Goal: Information Seeking & Learning: Learn about a topic

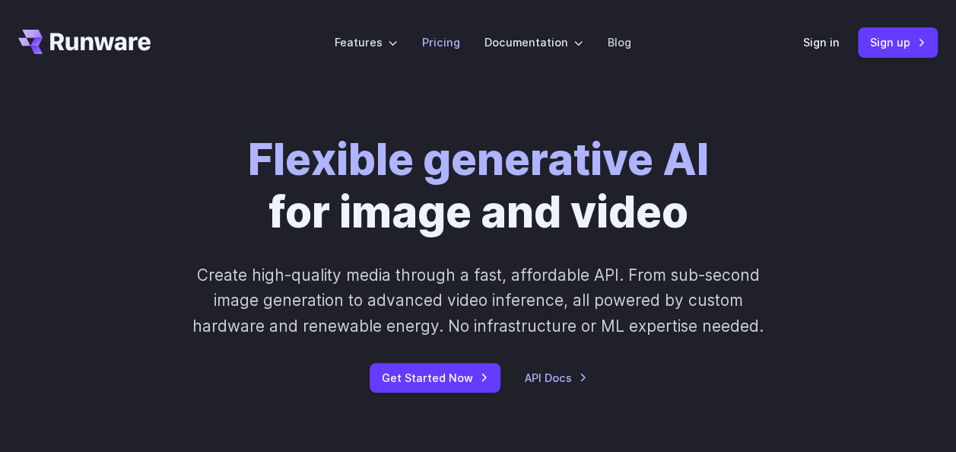
click at [434, 39] on link "Pricing" at bounding box center [441, 42] width 38 height 18
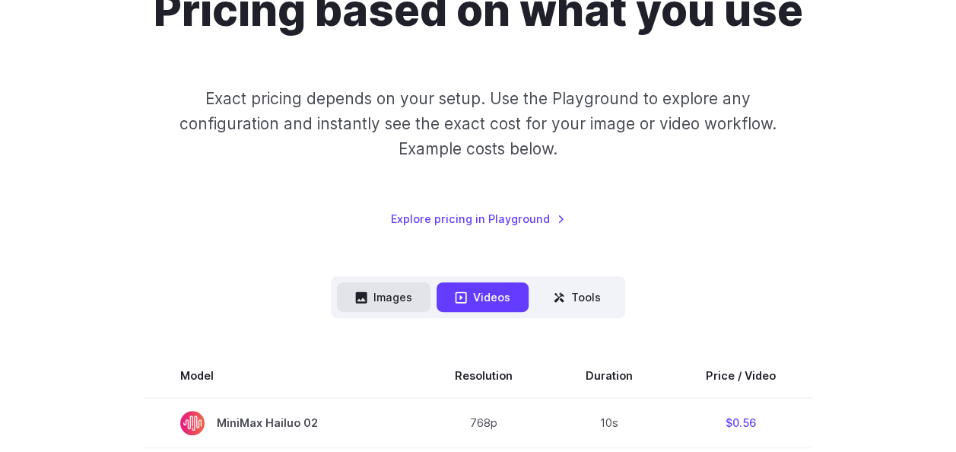
scroll to position [171, 0]
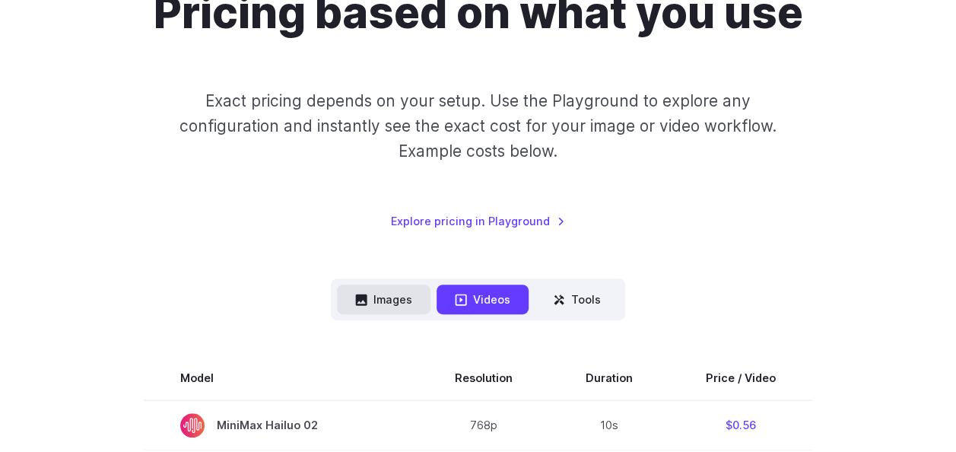
click at [363, 289] on button "Images" at bounding box center [384, 300] width 94 height 30
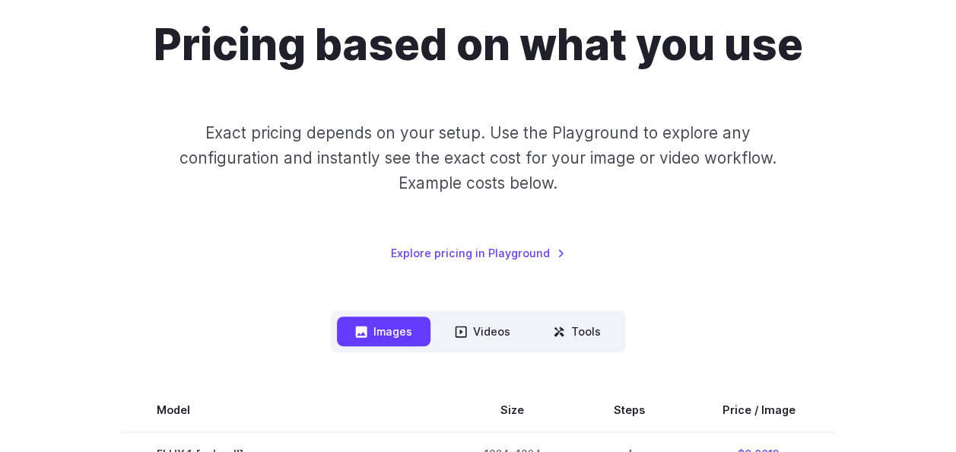
scroll to position [141, 0]
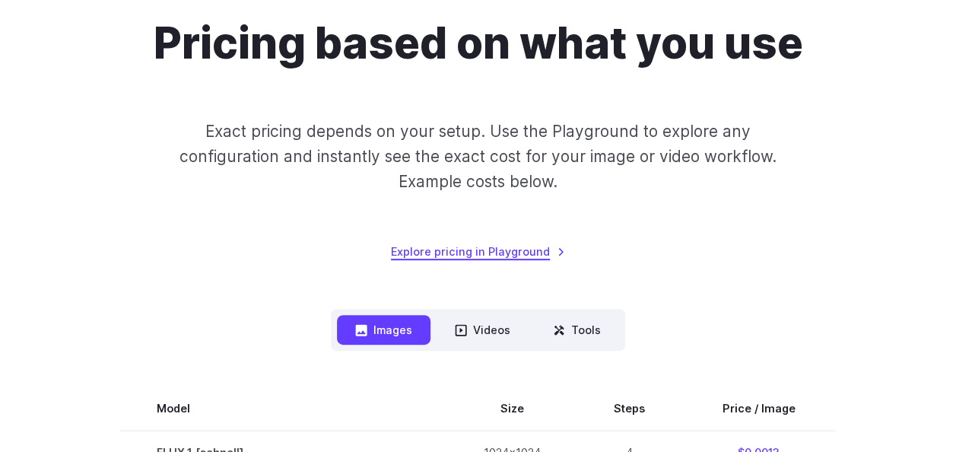
click at [426, 249] on link "Explore pricing in Playground" at bounding box center [478, 252] width 174 height 18
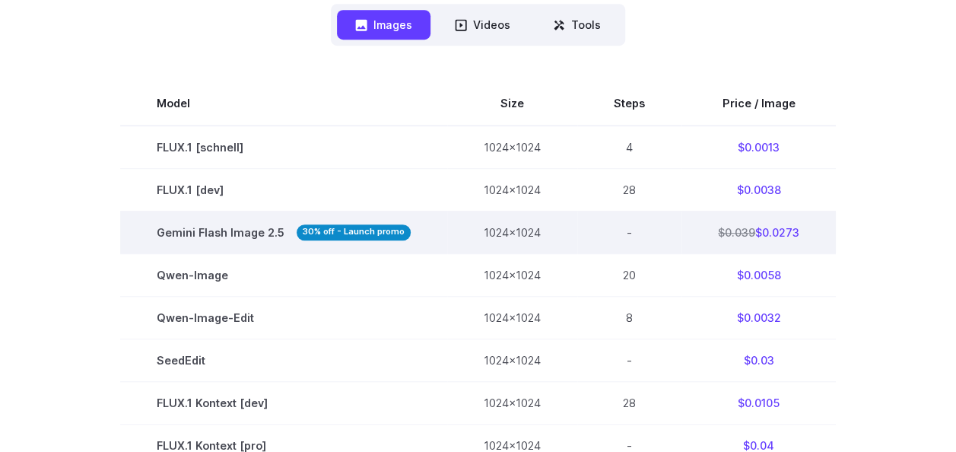
scroll to position [386, 0]
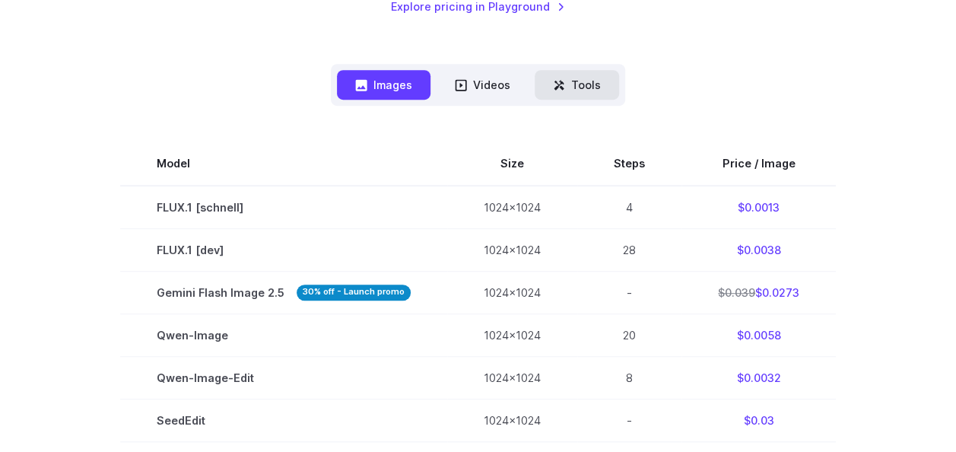
click at [575, 82] on button "Tools" at bounding box center [577, 85] width 84 height 30
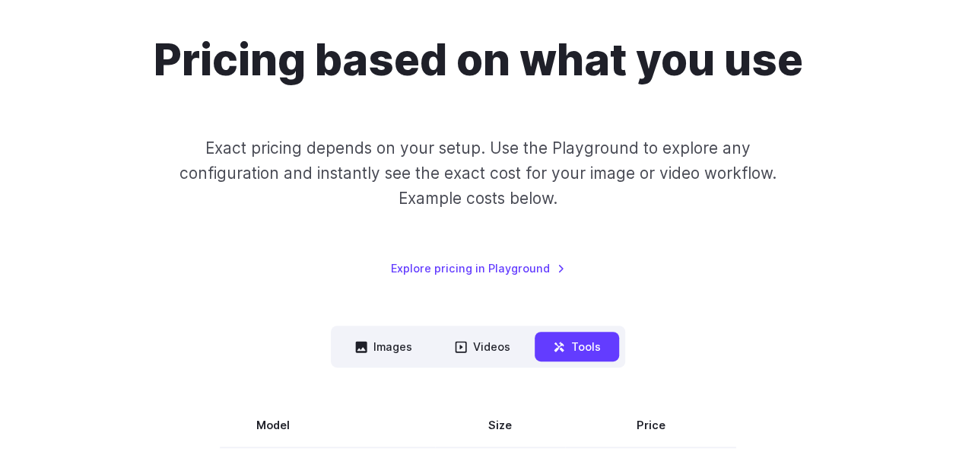
scroll to position [0, 0]
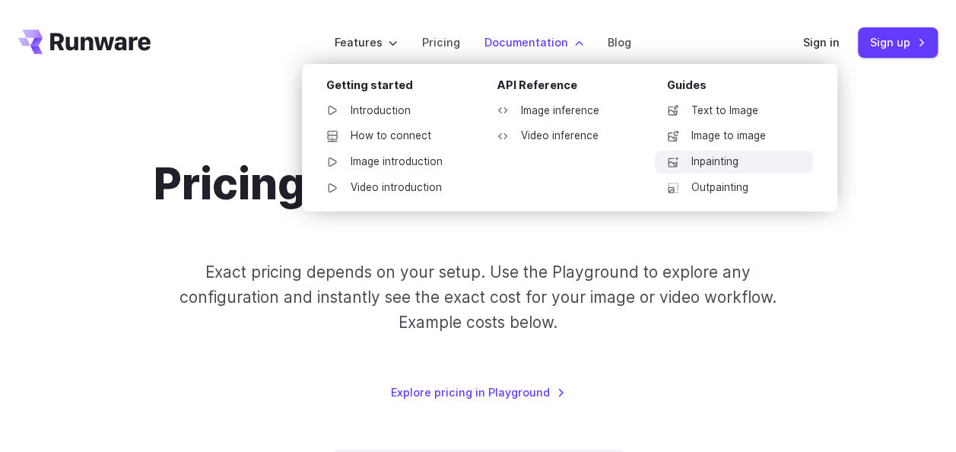
click at [683, 152] on link "Inpainting" at bounding box center [734, 162] width 158 height 23
